Goal: Task Accomplishment & Management: Complete application form

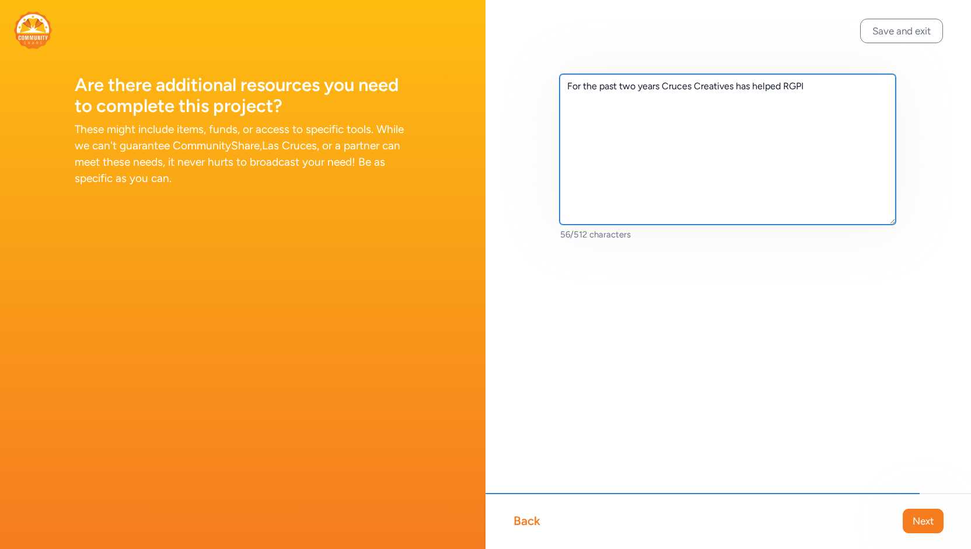
click at [859, 92] on textarea "For the past two years Cruces Creatives has helped RGPI" at bounding box center [727, 149] width 336 height 150
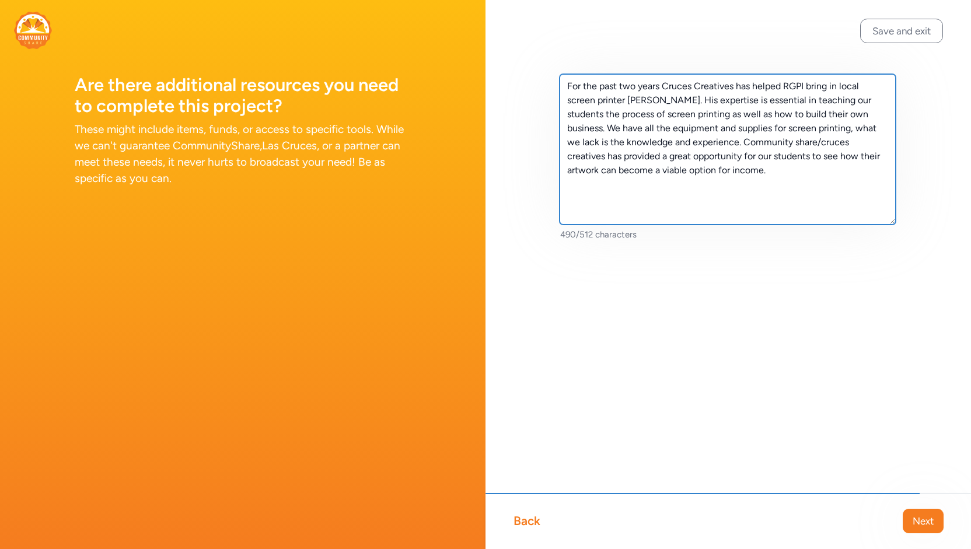
drag, startPoint x: 779, startPoint y: 170, endPoint x: 740, endPoint y: 144, distance: 47.6
click at [740, 144] on textarea "For the past two years Cruces Creatives has helped RGPI bring in local screen p…" at bounding box center [727, 149] width 336 height 150
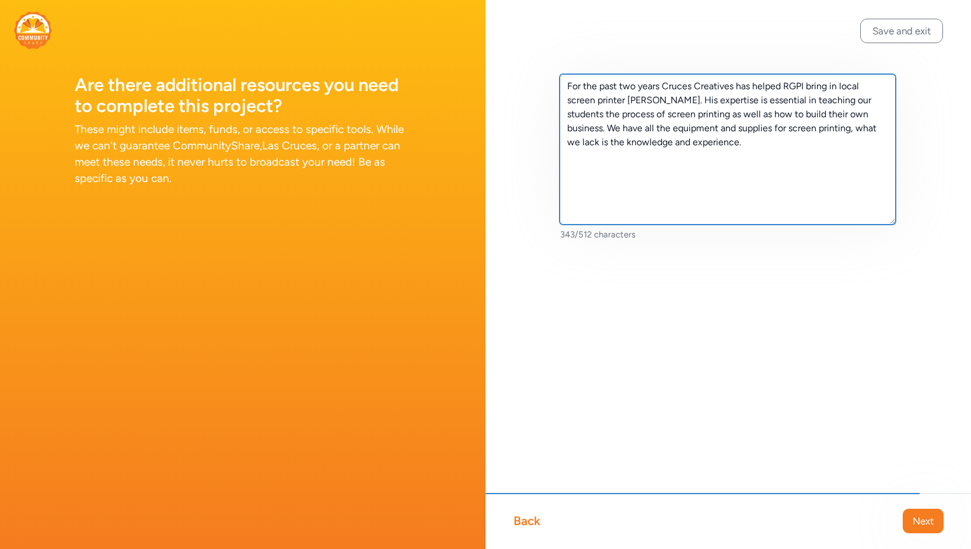
click at [608, 129] on textarea "For the past two years Cruces Creatives has helped RGPI bring in local screen p…" at bounding box center [727, 149] width 336 height 150
click at [663, 142] on textarea "For the past two years Cruces Creatives has helped RGPI bring in local screen p…" at bounding box center [727, 149] width 336 height 150
click at [846, 157] on textarea "For the past two years Cruces Creatives has helped RGPI bring in local screen p…" at bounding box center [727, 149] width 336 height 150
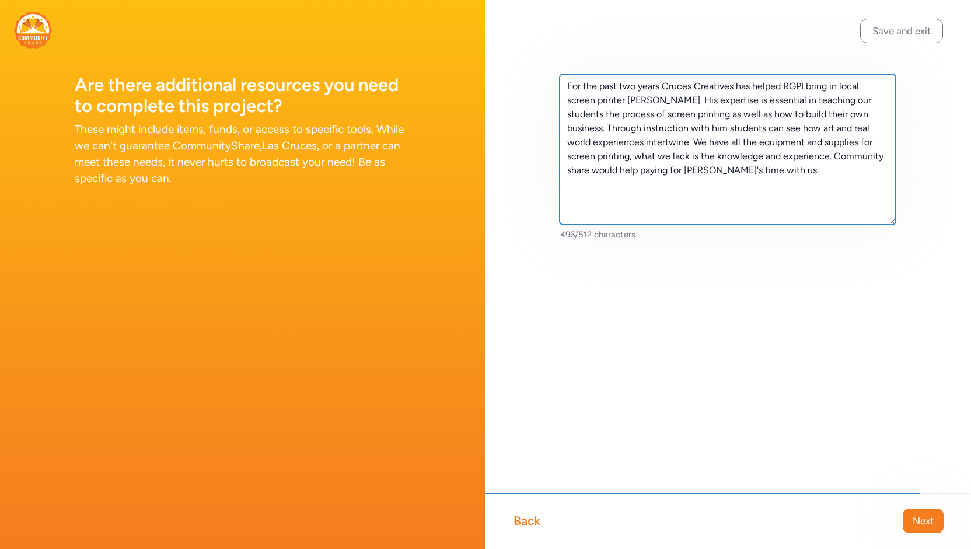
drag, startPoint x: 784, startPoint y: 174, endPoint x: 530, endPoint y: 78, distance: 272.1
click at [530, 78] on div "For the past two years Cruces Creatives has helped RGPI bring in local screen p…" at bounding box center [727, 176] width 485 height 352
type textarea "For the past two years Cruces Creatives has helped RGPI bring in local screen p…"
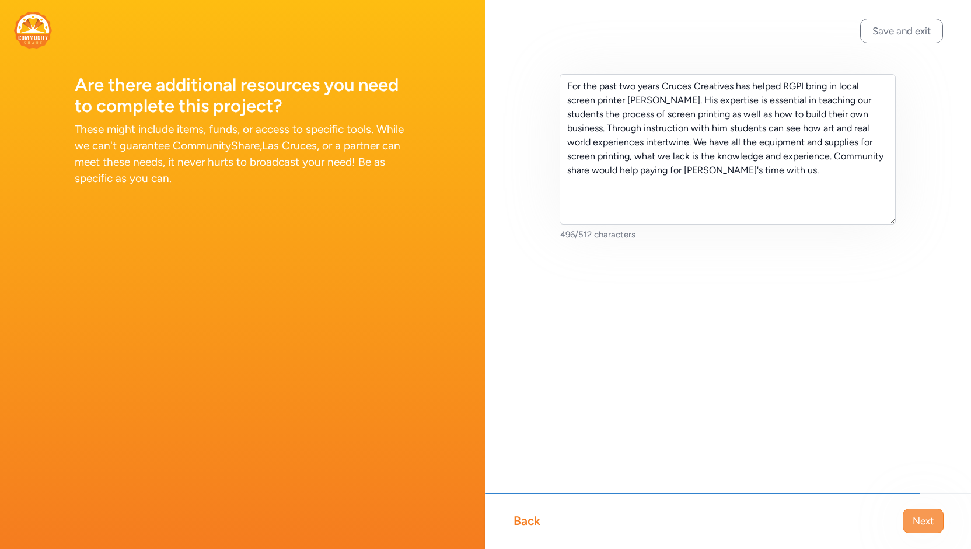
click at [934, 514] on button "Next" at bounding box center [922, 521] width 41 height 24
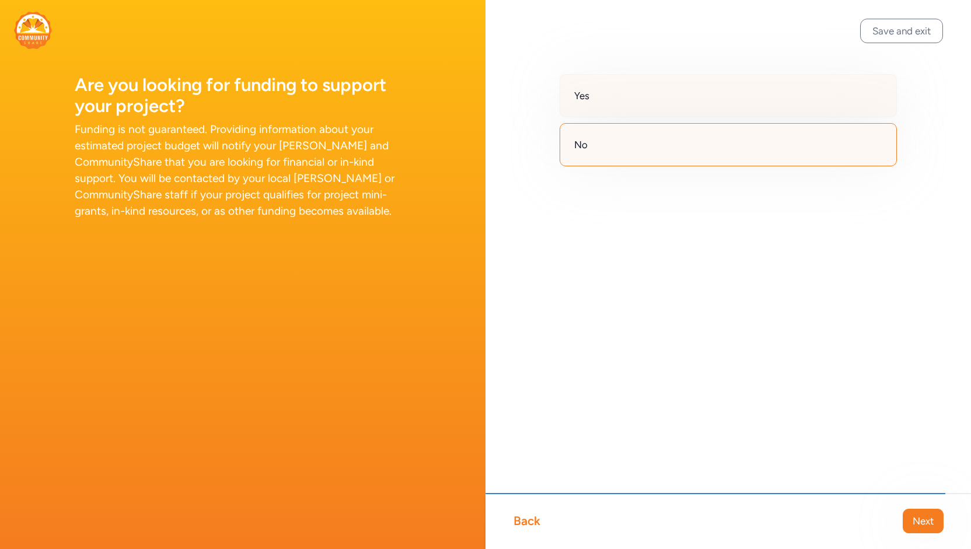
click at [608, 107] on div "Yes" at bounding box center [727, 95] width 337 height 43
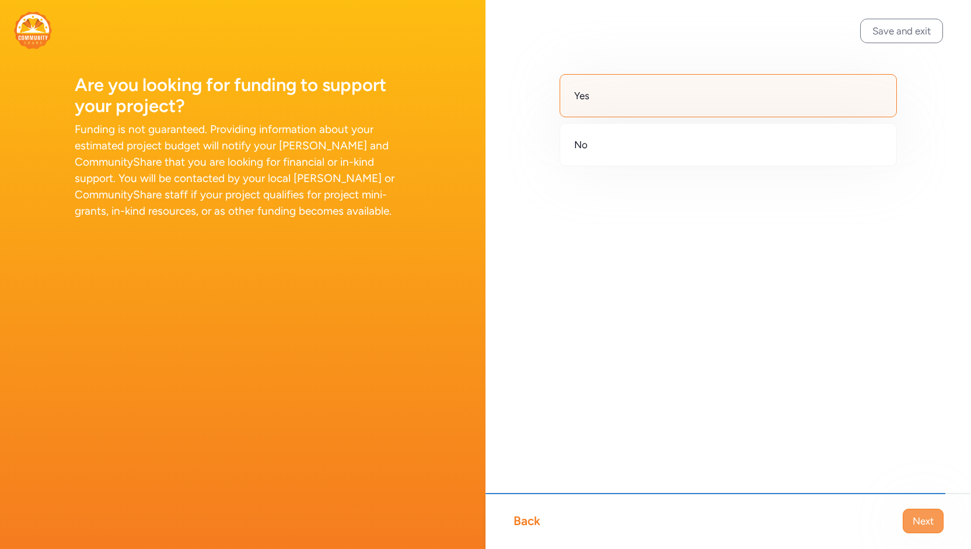
click at [925, 516] on span "Next" at bounding box center [922, 521] width 21 height 14
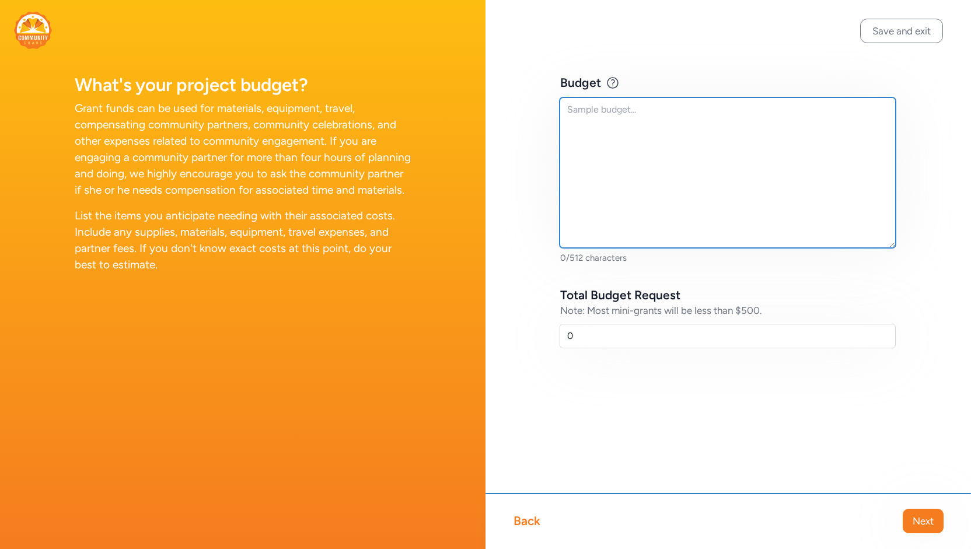
click at [631, 121] on textarea at bounding box center [727, 172] width 336 height 150
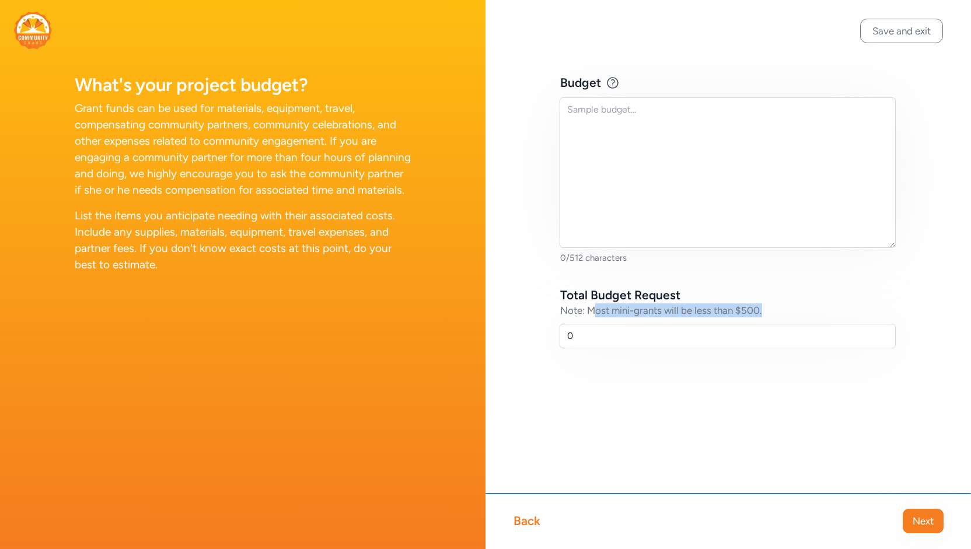
drag, startPoint x: 595, startPoint y: 313, endPoint x: 801, endPoint y: 321, distance: 206.1
click at [801, 321] on div "Total Budget Request Note: Most mini-grants will be less than $500. 0" at bounding box center [728, 317] width 336 height 61
click at [808, 312] on div "Note: Most mini-grants will be less than $500." at bounding box center [728, 310] width 336 height 14
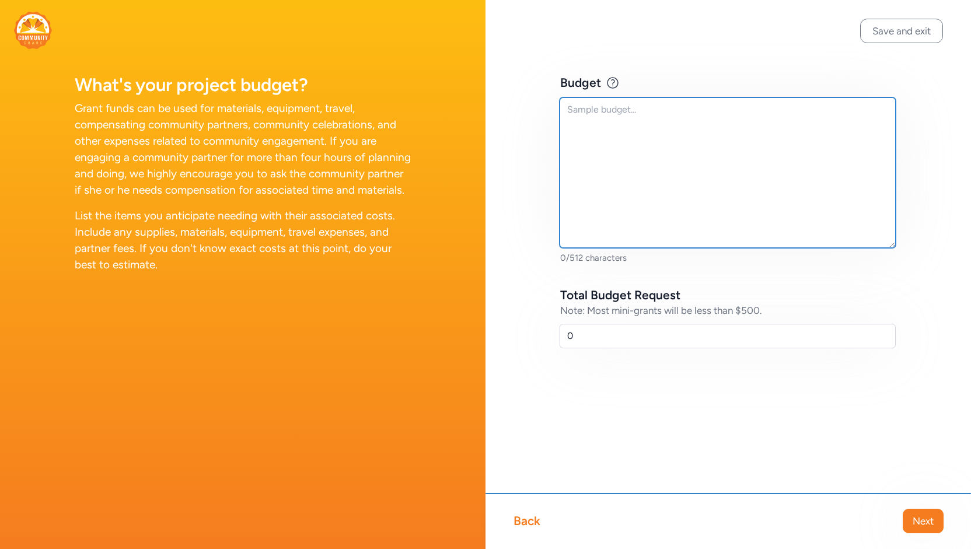
click at [643, 128] on textarea at bounding box center [727, 172] width 336 height 150
type textarea "Payment for [PERSON_NAME]'s time with us."
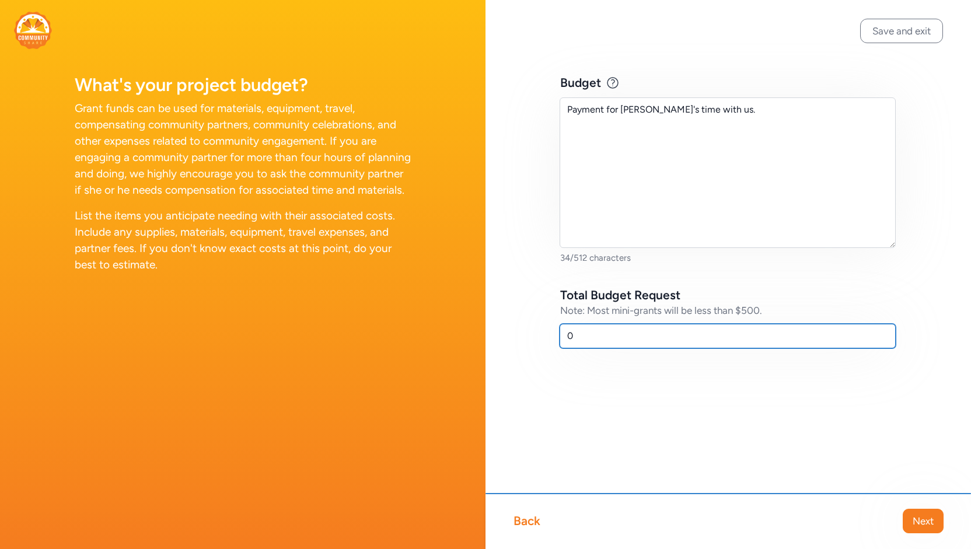
click at [586, 330] on input "0" at bounding box center [727, 336] width 336 height 24
type input "$500"
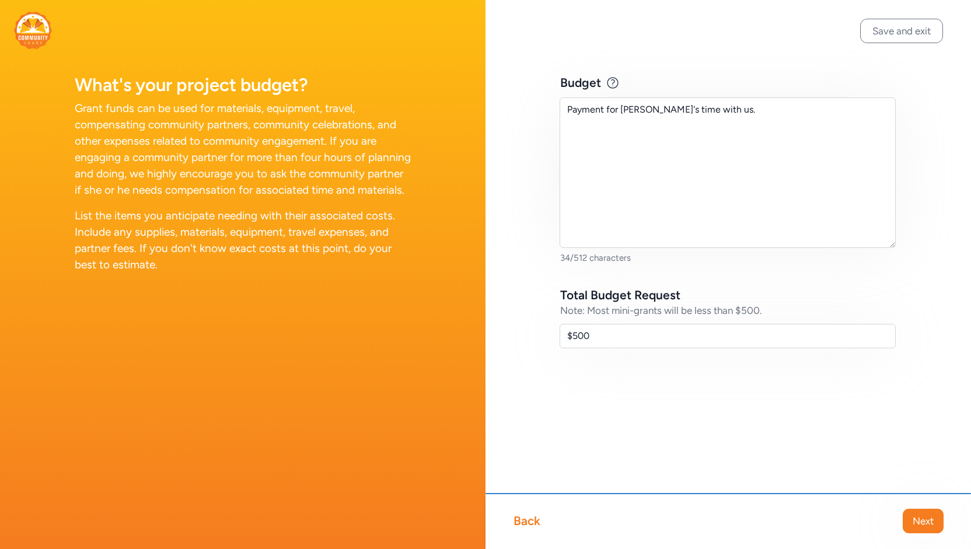
click at [513, 517] on div "Back" at bounding box center [526, 521] width 27 height 16
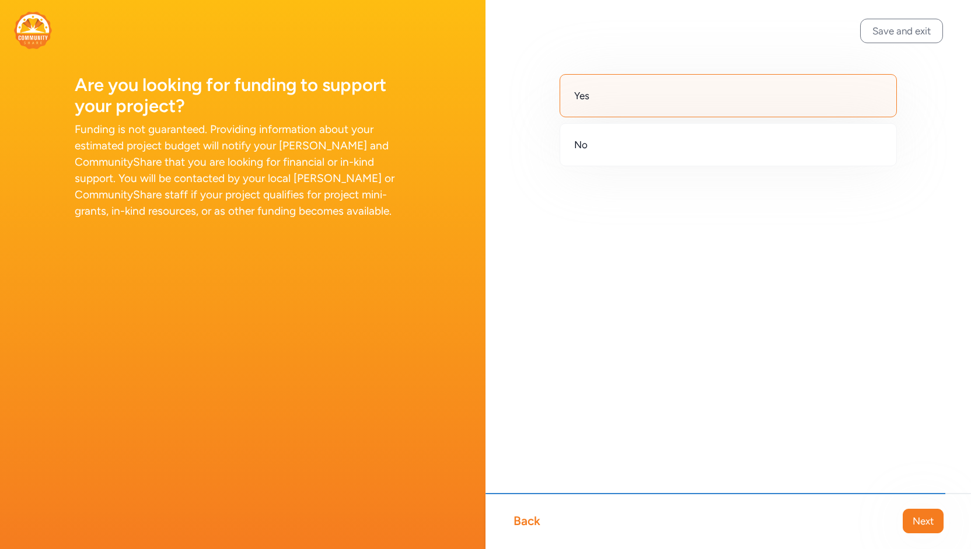
click at [518, 520] on div "Back" at bounding box center [526, 521] width 27 height 16
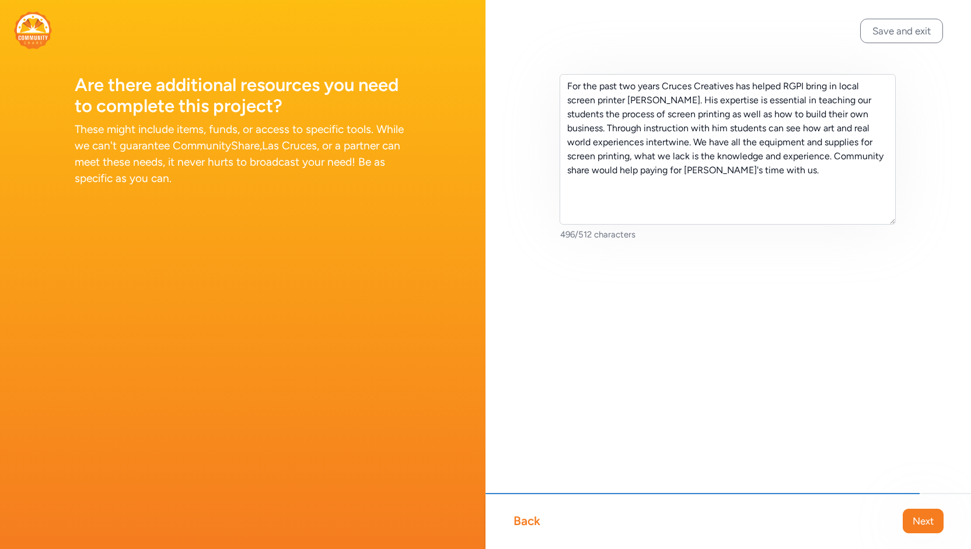
click at [518, 520] on div "Back" at bounding box center [526, 521] width 27 height 16
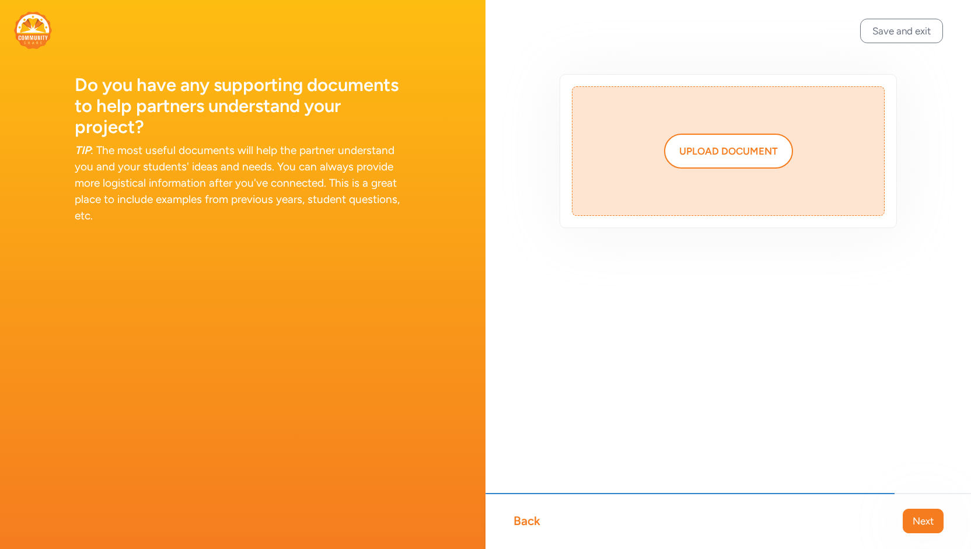
click at [518, 520] on div "Back" at bounding box center [526, 521] width 27 height 16
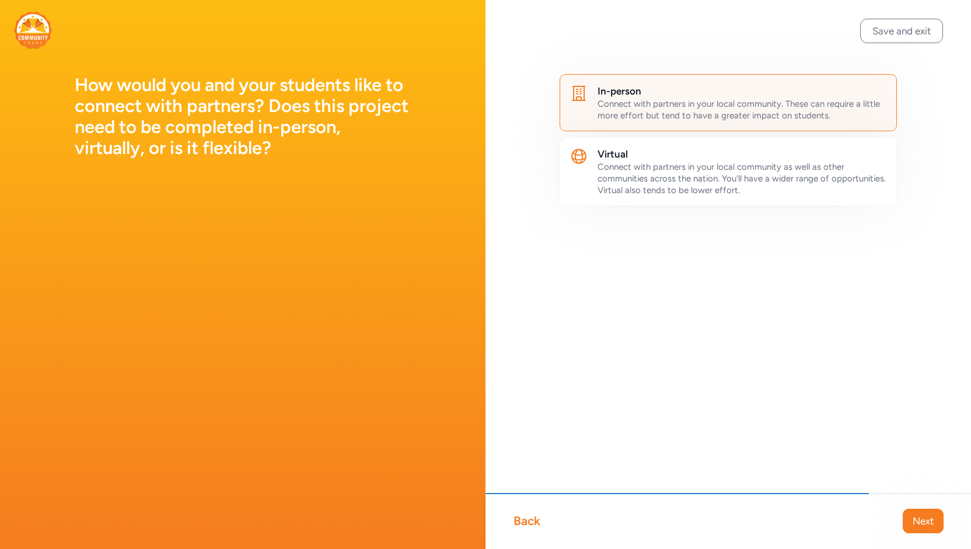
click at [518, 520] on div "Back" at bounding box center [526, 521] width 27 height 16
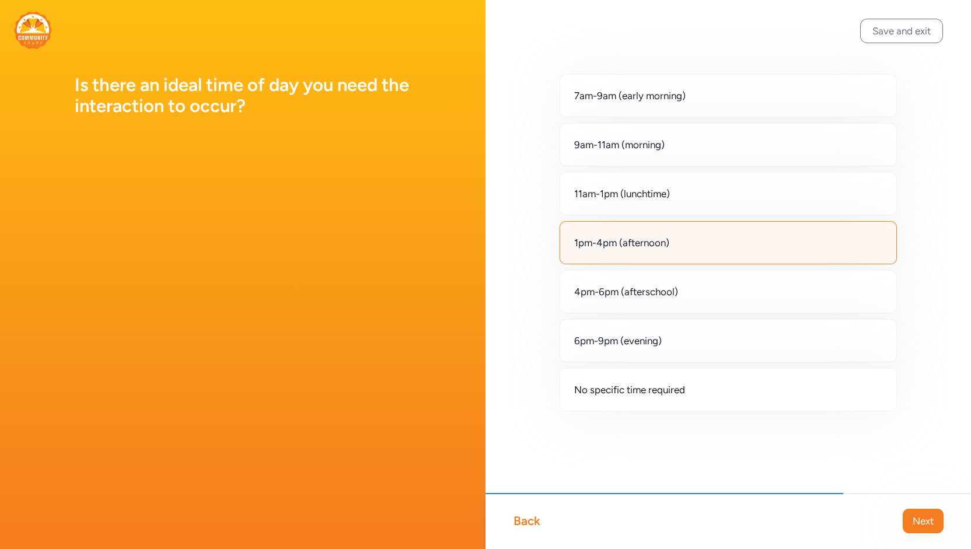
click at [518, 520] on div "Back" at bounding box center [526, 521] width 27 height 16
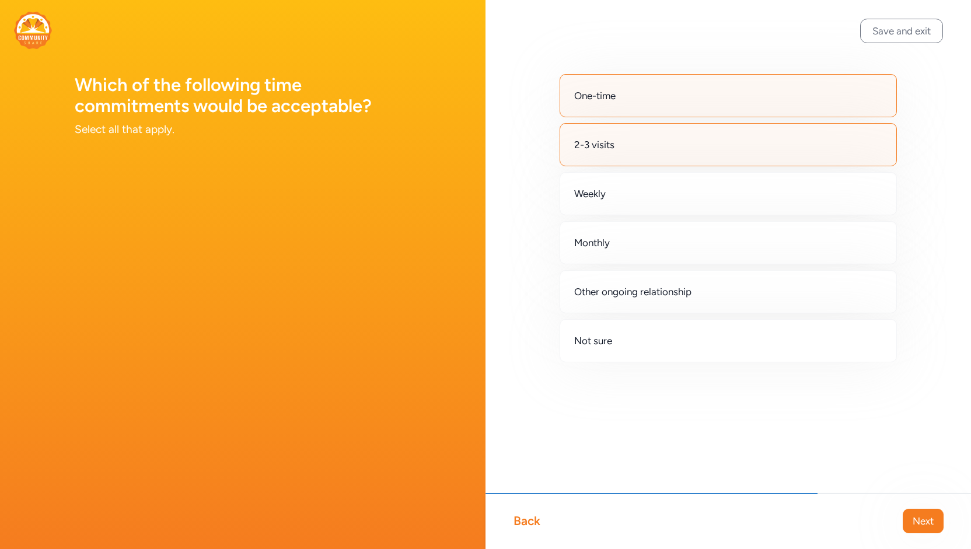
click at [518, 520] on div "Back" at bounding box center [526, 521] width 27 height 16
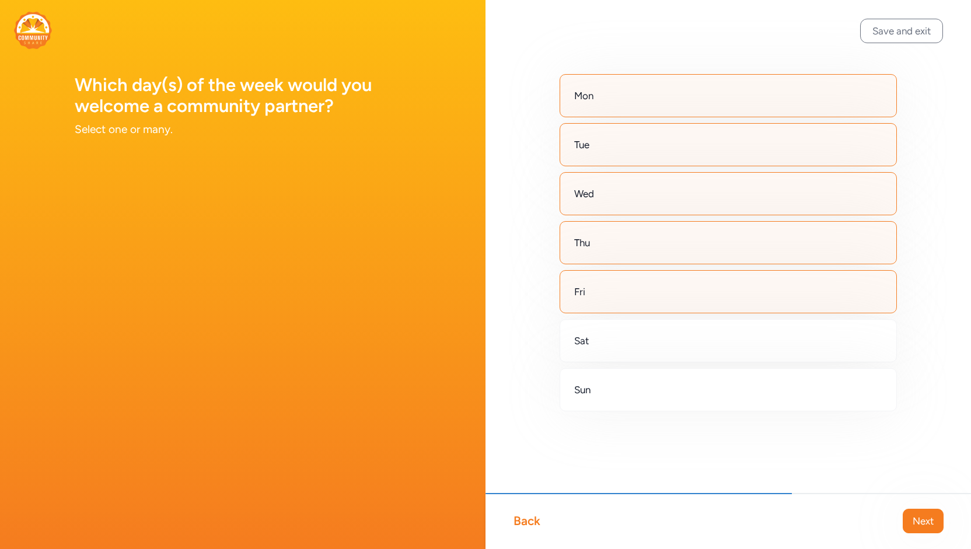
click at [518, 520] on div "Back" at bounding box center [526, 521] width 27 height 16
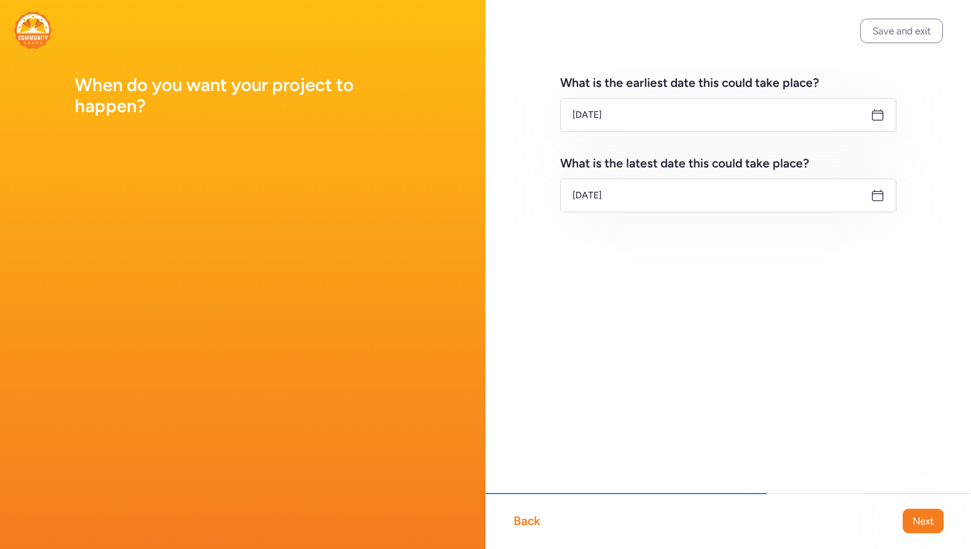
click at [518, 520] on div "Back" at bounding box center [526, 521] width 27 height 16
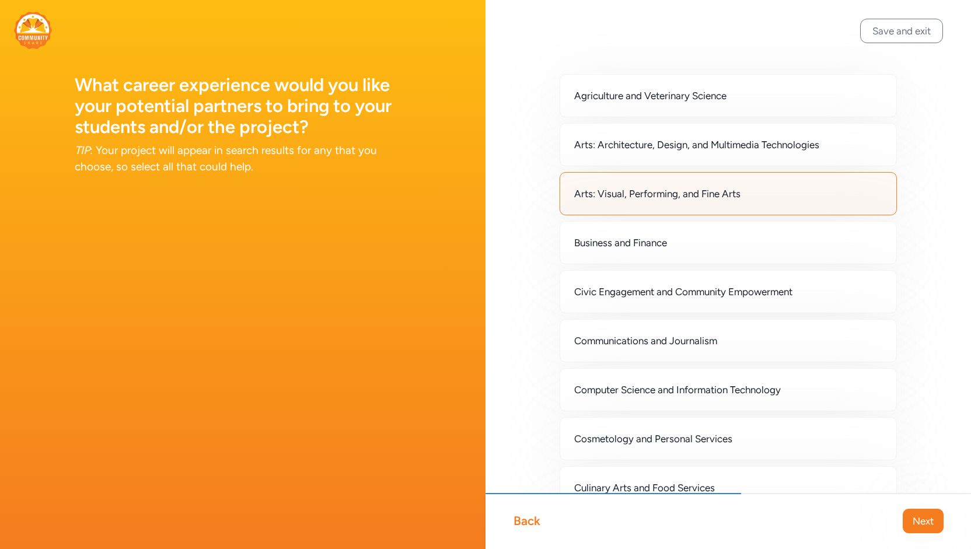
click at [518, 520] on div "Back" at bounding box center [526, 521] width 27 height 16
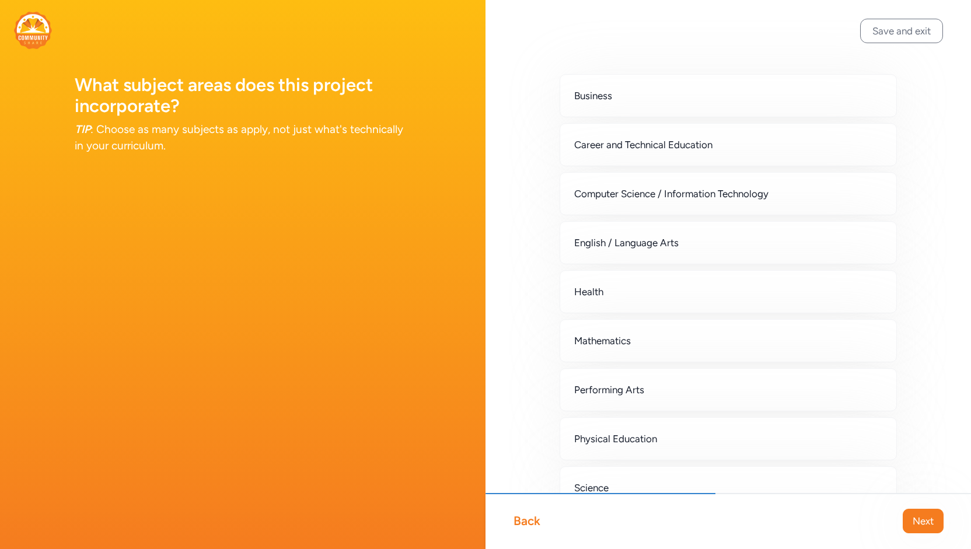
click at [518, 520] on div "Back" at bounding box center [526, 521] width 27 height 16
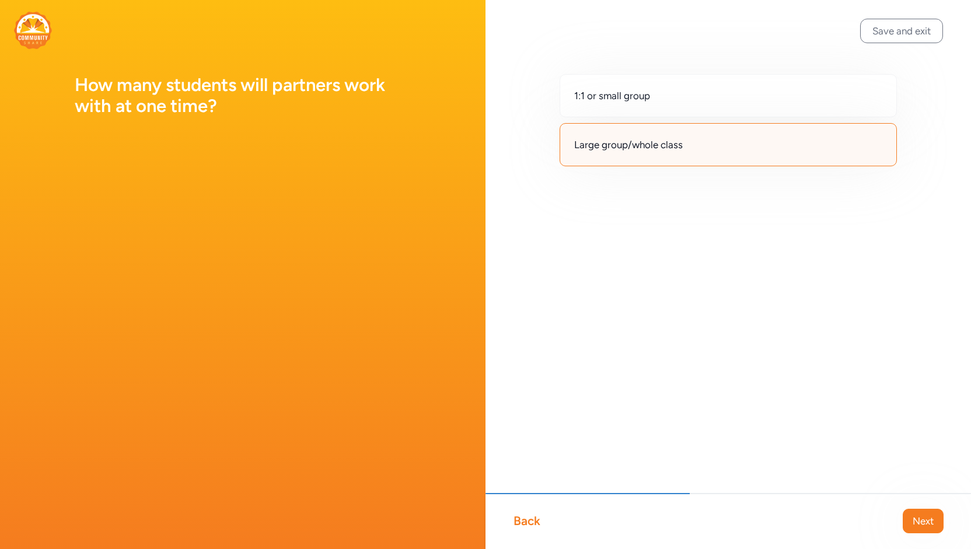
click at [518, 520] on div "Back" at bounding box center [526, 521] width 27 height 16
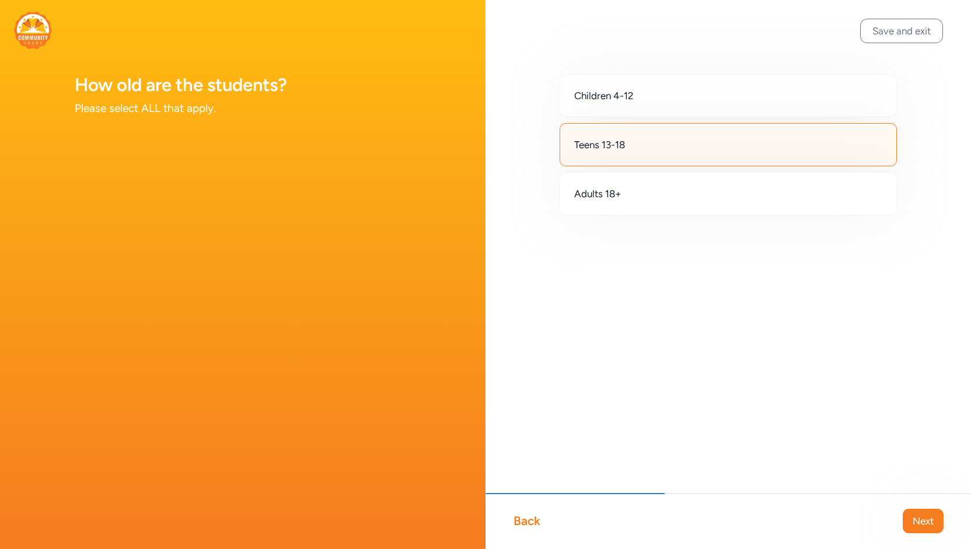
click at [518, 520] on div "Back" at bounding box center [526, 521] width 27 height 16
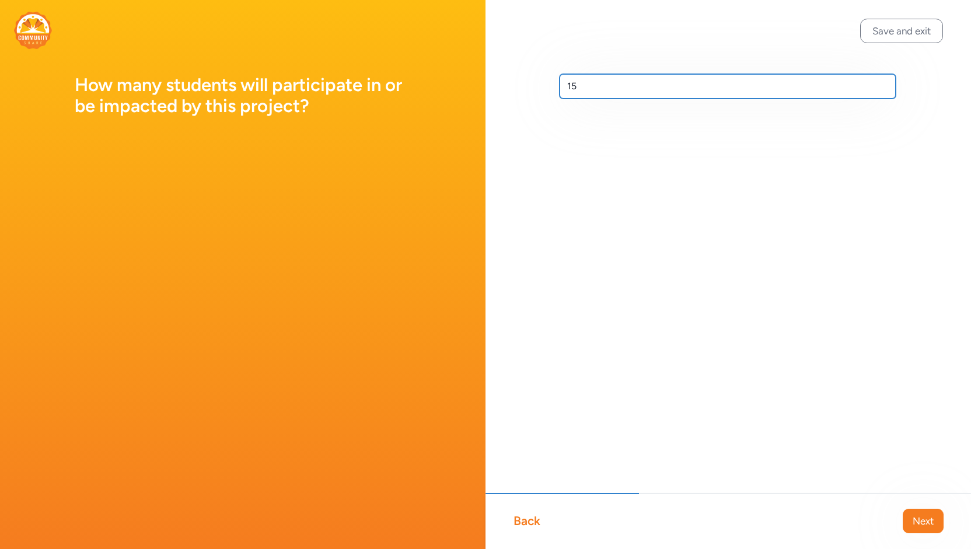
click at [618, 86] on input "15" at bounding box center [727, 86] width 336 height 24
type input "1"
type input "8"
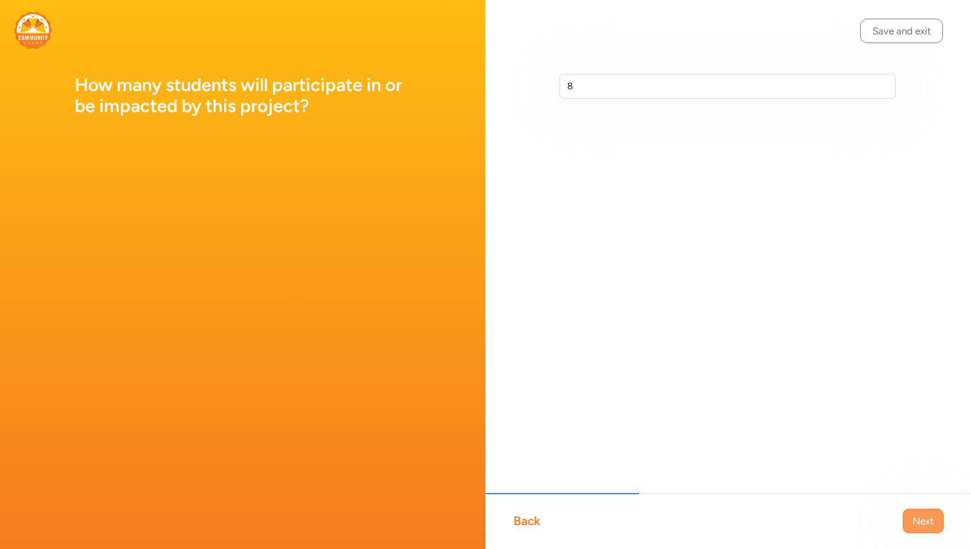
click at [923, 517] on span "Next" at bounding box center [922, 521] width 21 height 14
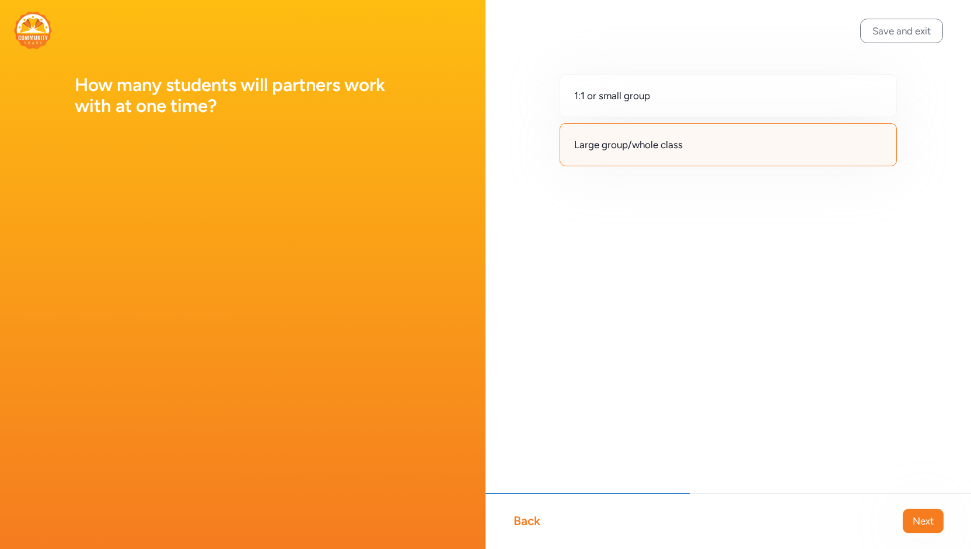
click at [923, 517] on span "Next" at bounding box center [922, 521] width 21 height 14
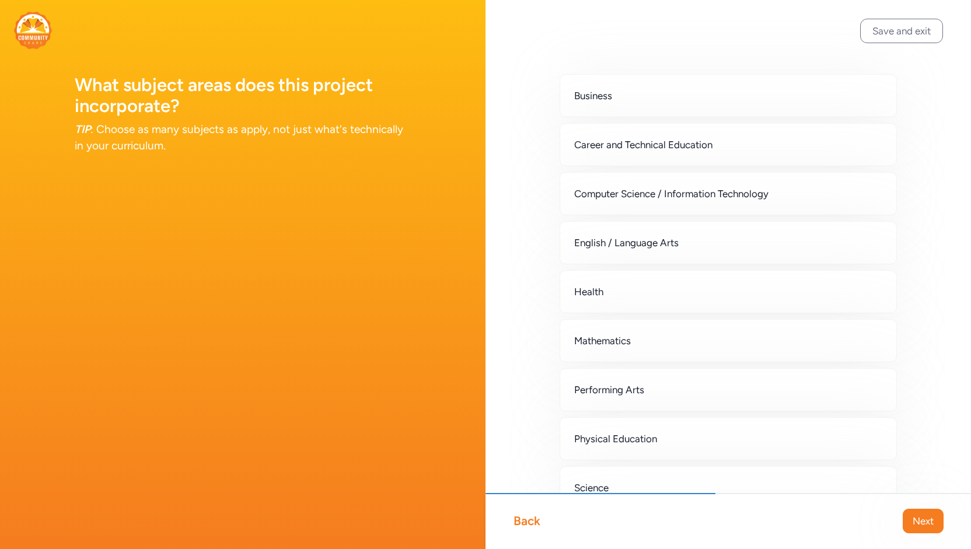
click at [923, 517] on span "Next" at bounding box center [922, 521] width 21 height 14
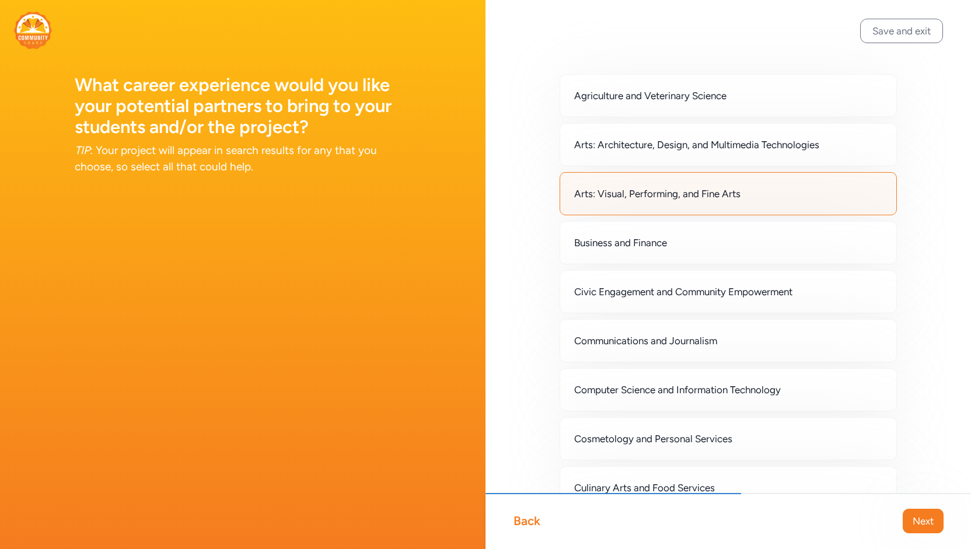
click at [923, 517] on span "Next" at bounding box center [922, 521] width 21 height 14
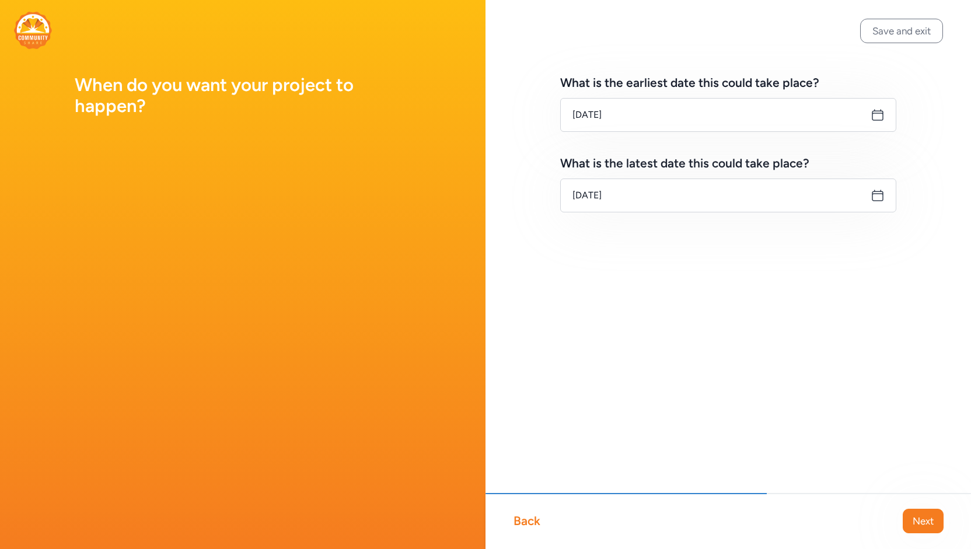
click at [923, 517] on span "Next" at bounding box center [922, 521] width 21 height 14
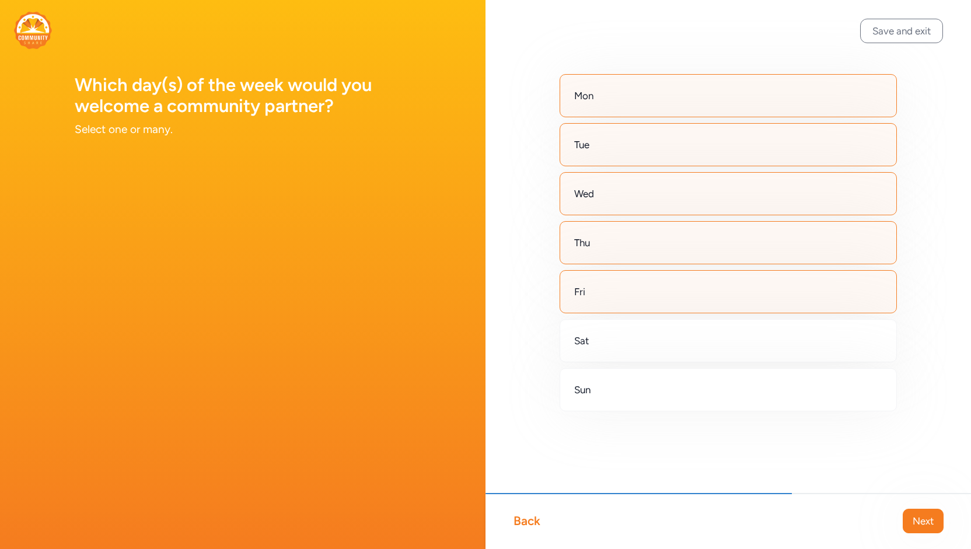
click at [923, 517] on span "Next" at bounding box center [922, 521] width 21 height 14
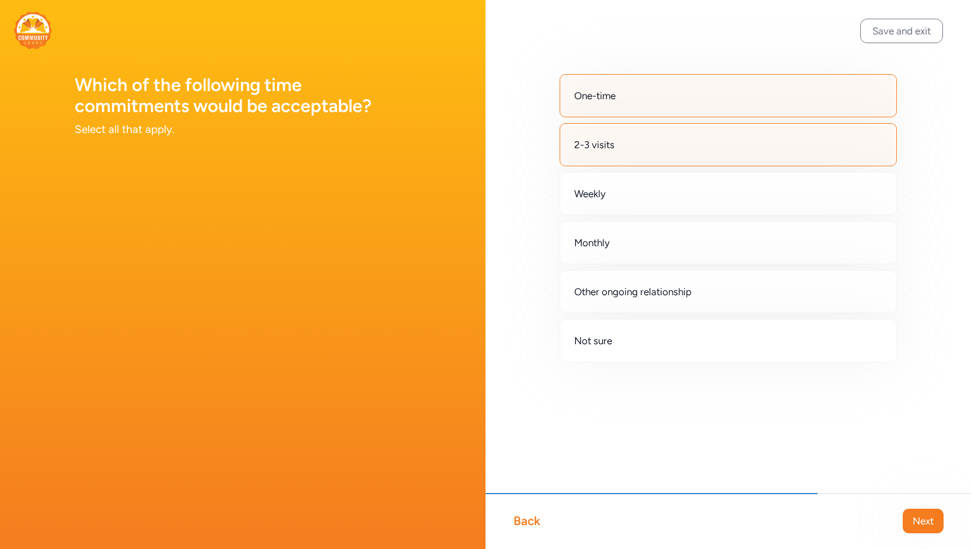
click at [923, 517] on span "Next" at bounding box center [922, 521] width 21 height 14
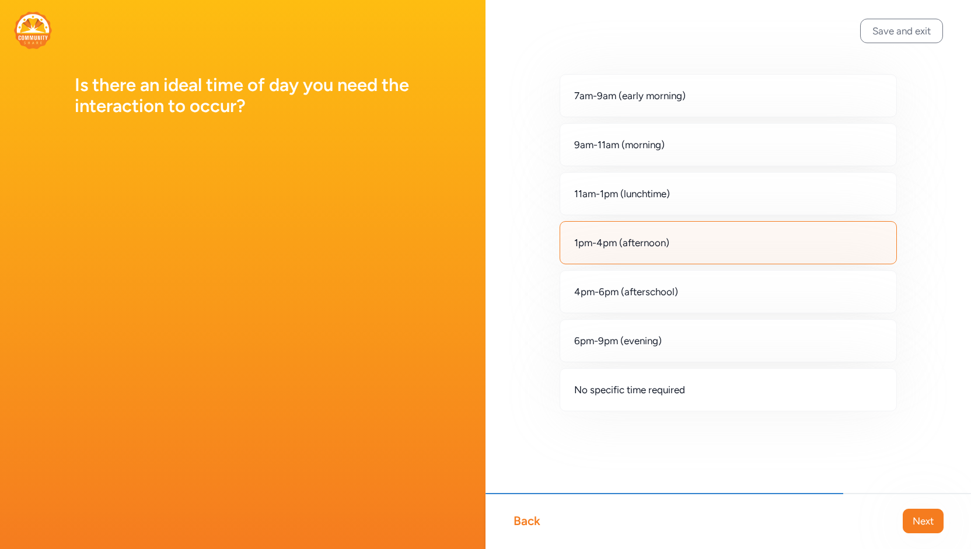
click at [923, 517] on span "Next" at bounding box center [922, 521] width 21 height 14
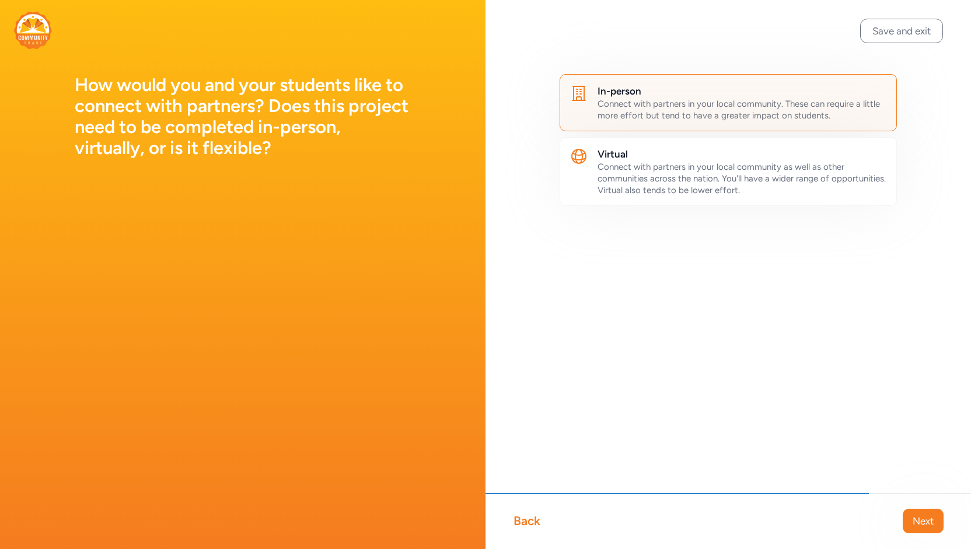
click at [923, 517] on span "Next" at bounding box center [922, 521] width 21 height 14
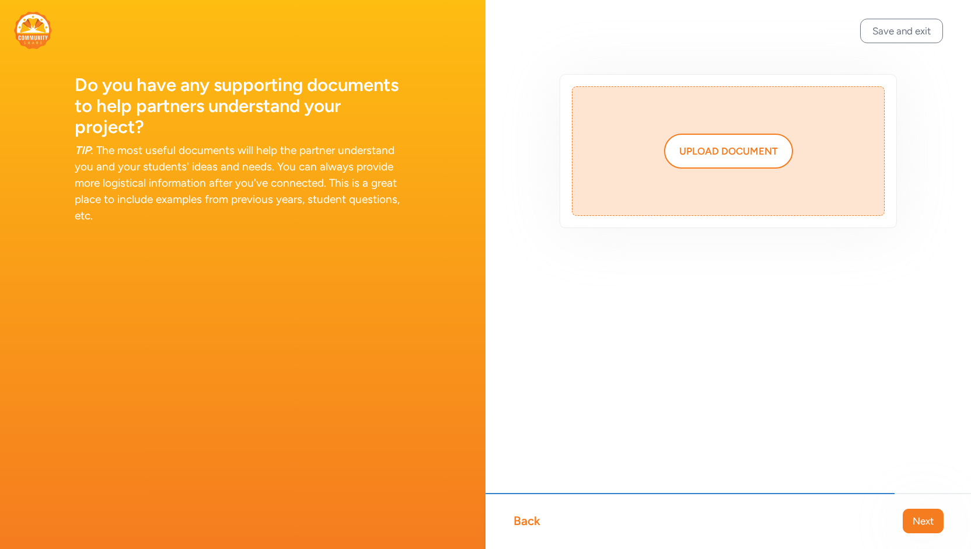
click at [923, 517] on span "Next" at bounding box center [922, 521] width 21 height 14
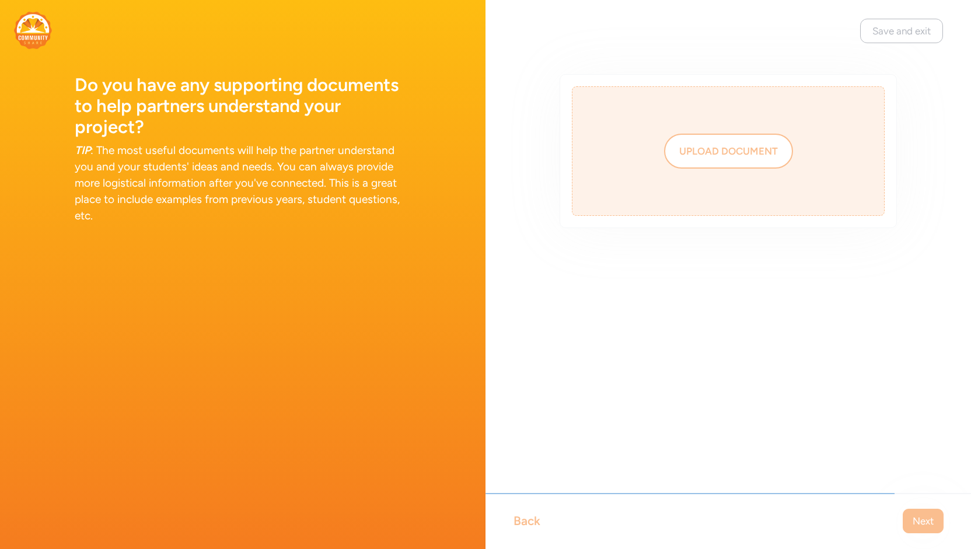
click at [923, 517] on div "Save and exit Back Next Upload document" at bounding box center [727, 274] width 485 height 549
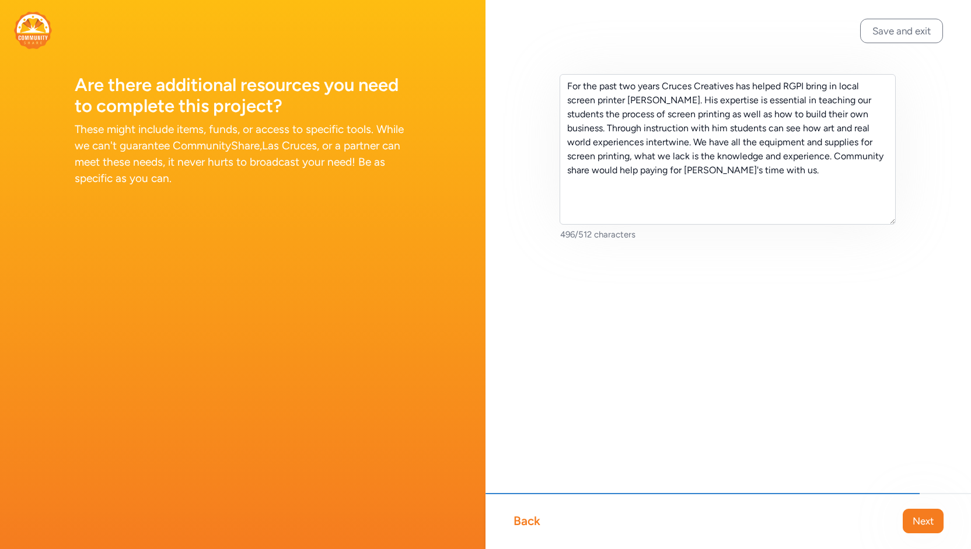
click at [923, 517] on span "Next" at bounding box center [922, 521] width 21 height 14
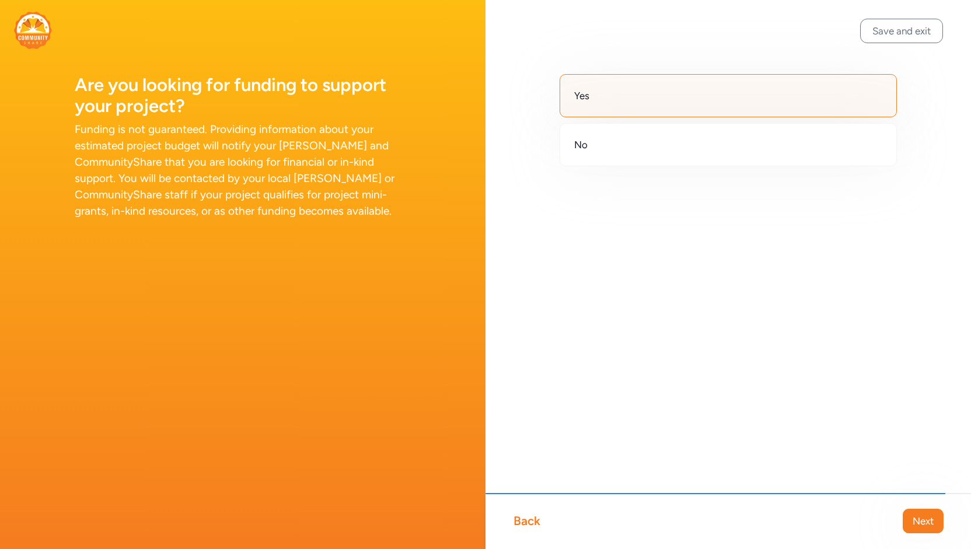
click at [923, 517] on span "Next" at bounding box center [922, 521] width 21 height 14
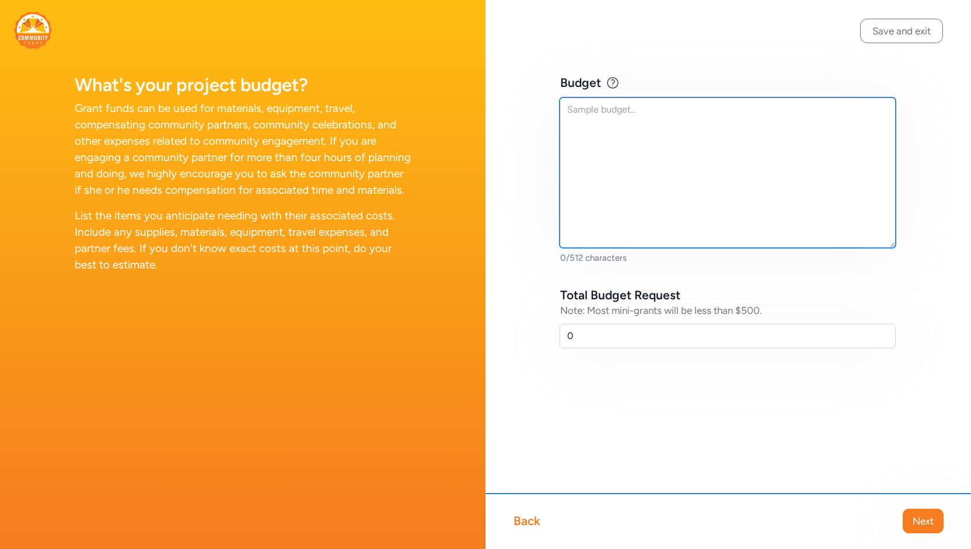
click at [617, 122] on textarea at bounding box center [727, 172] width 336 height 150
type textarea "C"
type textarea "S"
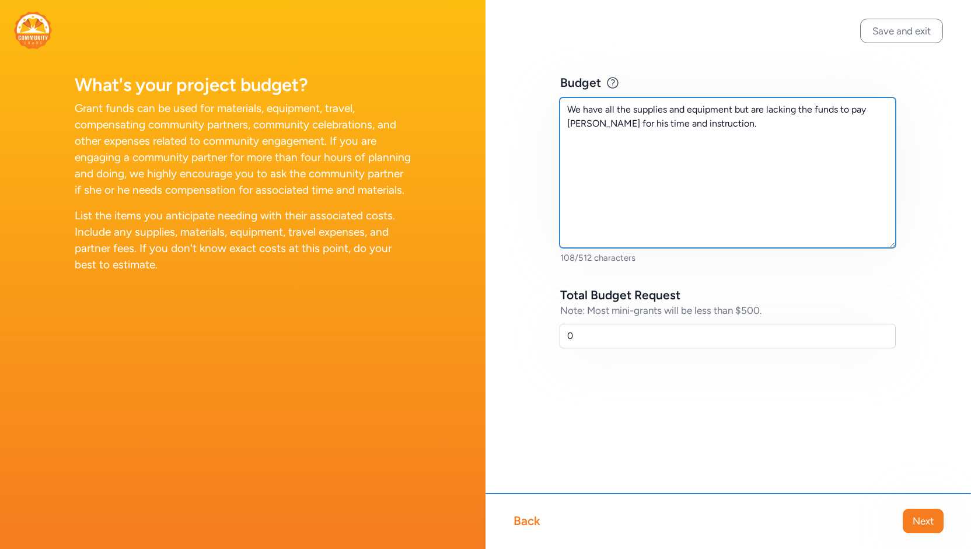
type textarea "We have all the supplies and equipment but are lacking the funds to pay [PERSON…"
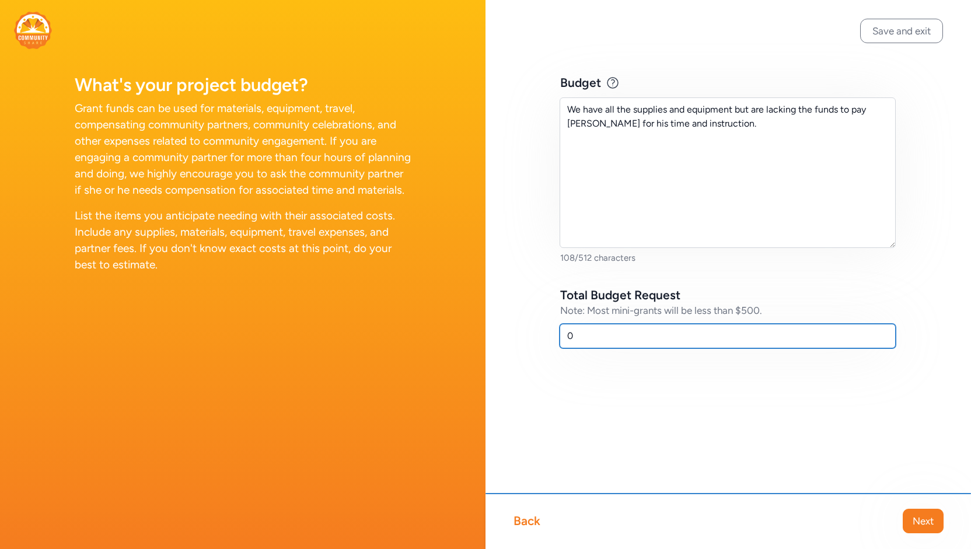
click at [590, 341] on input "0" at bounding box center [727, 336] width 336 height 24
type input "4"
type input "500"
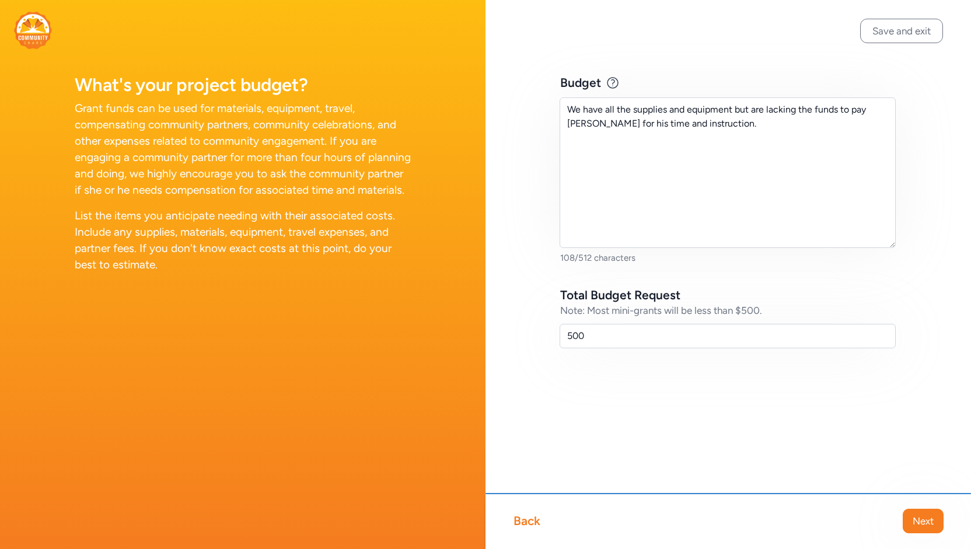
click at [630, 403] on div "Budget Example Artist Partner stipend: $200-300 Clay materials: $50-100 Art exh…" at bounding box center [727, 230] width 485 height 460
click at [934, 535] on div "Back Next" at bounding box center [727, 521] width 485 height 56
click at [931, 528] on span "Next" at bounding box center [922, 521] width 21 height 14
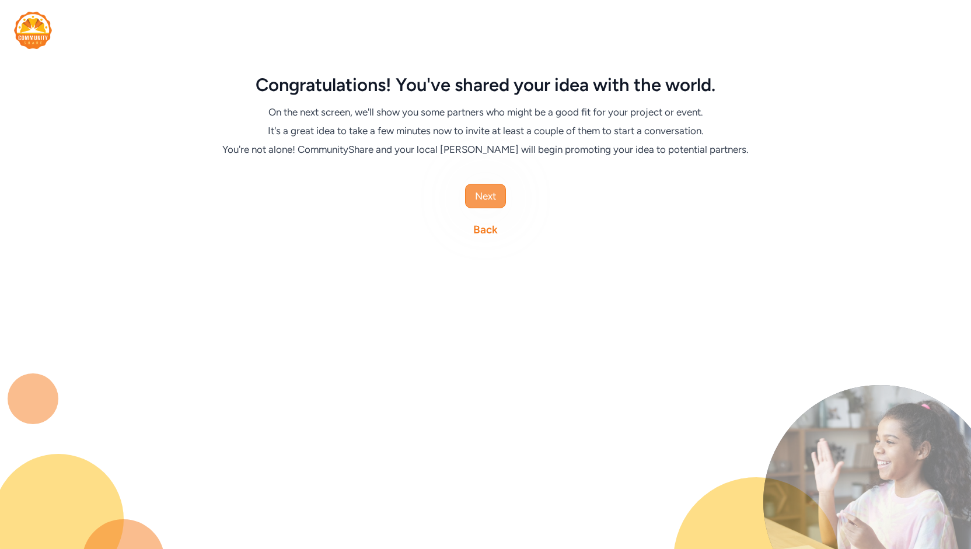
click at [473, 194] on button "Next" at bounding box center [485, 196] width 41 height 24
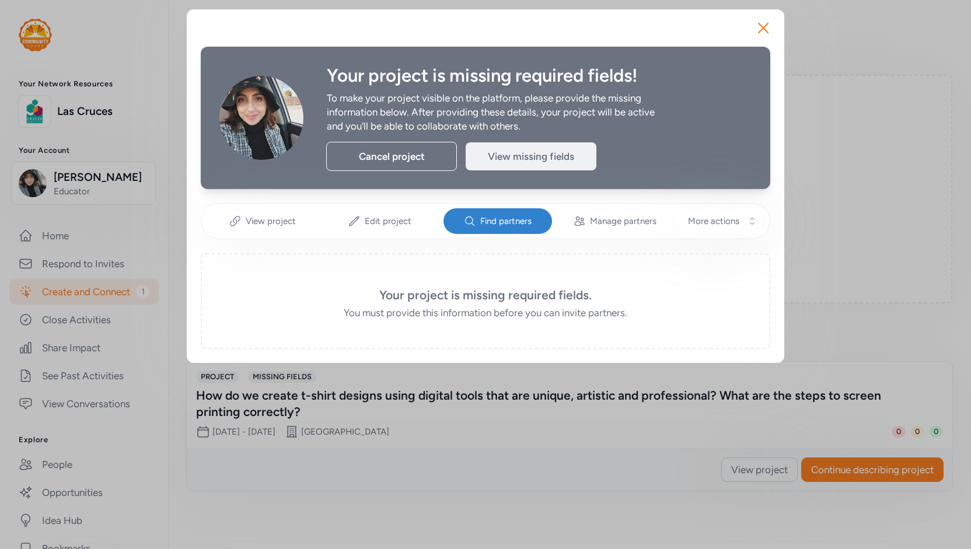
click at [519, 158] on div "View missing fields" at bounding box center [530, 156] width 131 height 28
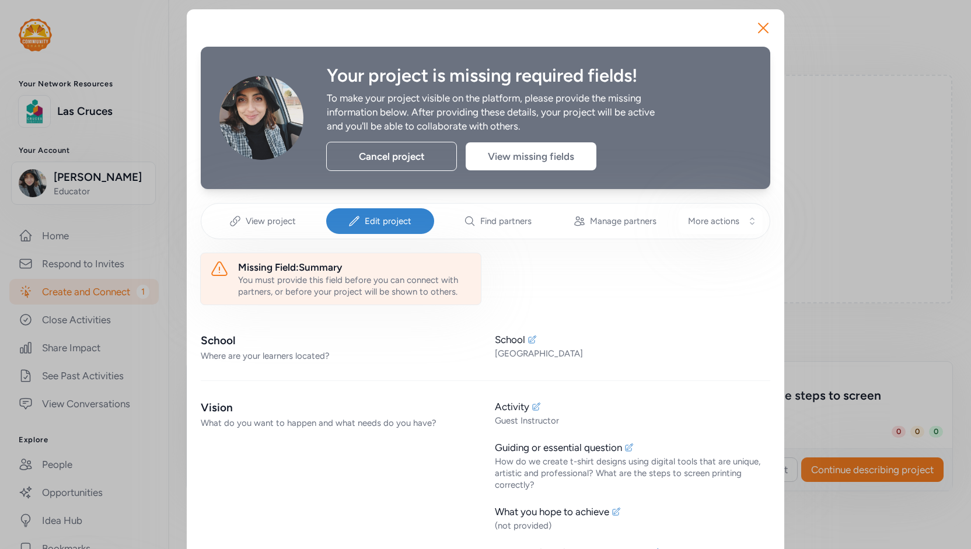
click at [279, 274] on div "You must provide this field before you can connect with partners, or before you…" at bounding box center [354, 285] width 233 height 23
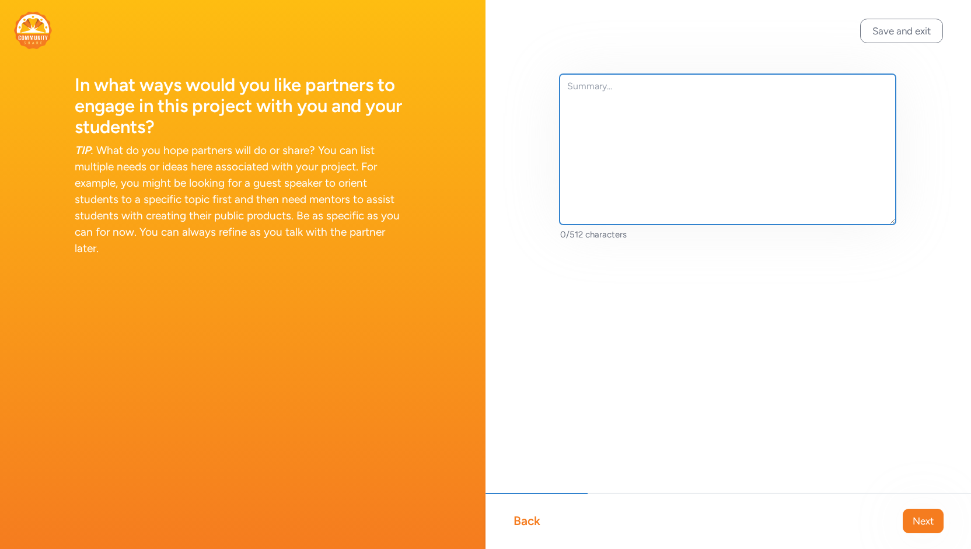
click at [659, 93] on textarea at bounding box center [727, 149] width 336 height 150
type textarea "C"
type textarea "W"
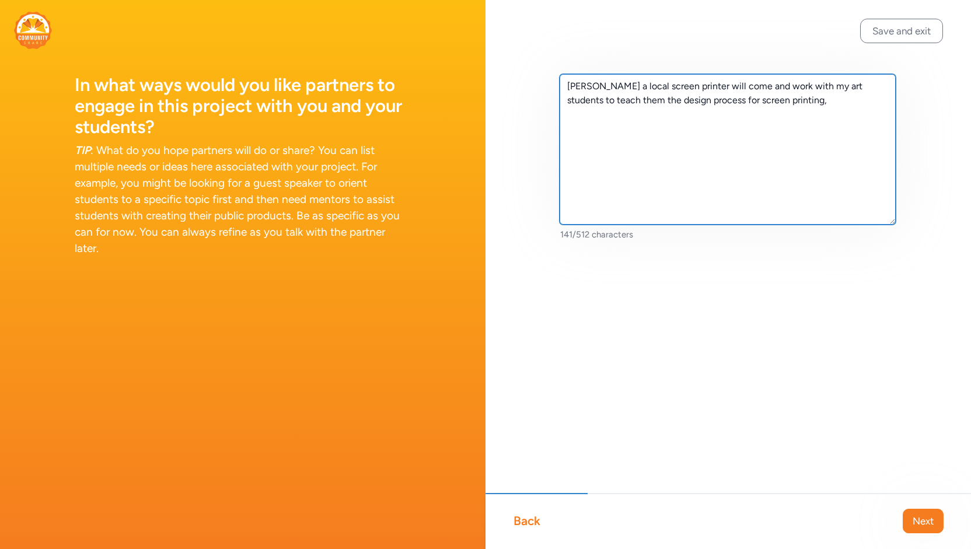
click at [846, 100] on textarea "[PERSON_NAME] a local screen printer will come and work with my art students to…" at bounding box center [727, 149] width 336 height 150
click at [842, 95] on textarea "[PERSON_NAME] a local screen printer will come and work with my art students to…" at bounding box center [727, 149] width 336 height 150
click at [824, 100] on textarea "[PERSON_NAME] a local screen printer will come and work with my art students to…" at bounding box center [727, 149] width 336 height 150
drag, startPoint x: 722, startPoint y: 115, endPoint x: 668, endPoint y: 102, distance: 55.3
click at [668, 102] on textarea "[PERSON_NAME] a local screen printer will come and work with my art students to…" at bounding box center [727, 149] width 336 height 150
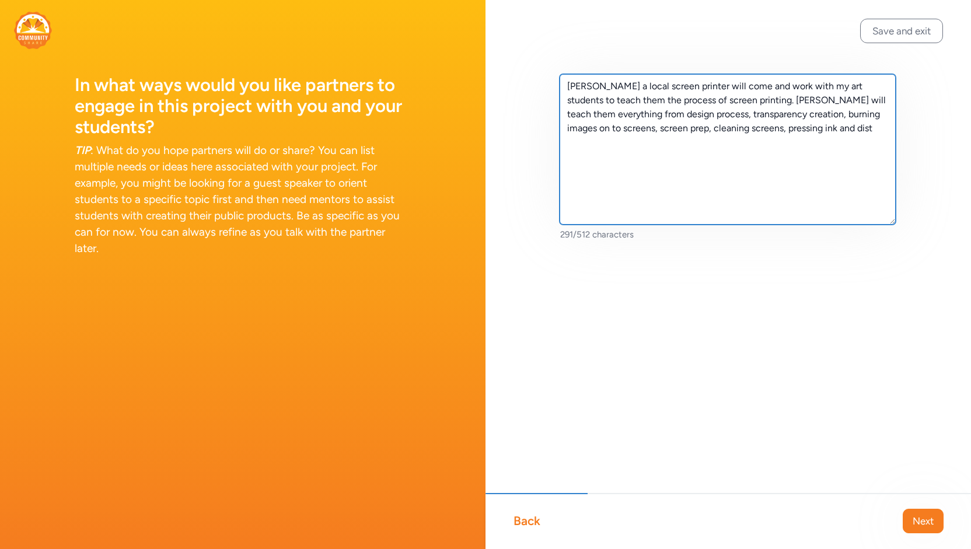
click at [841, 130] on textarea "[PERSON_NAME] a local screen printer will come and work with my art students to…" at bounding box center [727, 149] width 336 height 150
type textarea "[PERSON_NAME] a local screen printer will come and work with my art students to…"
